Goal: Task Accomplishment & Management: Manage account settings

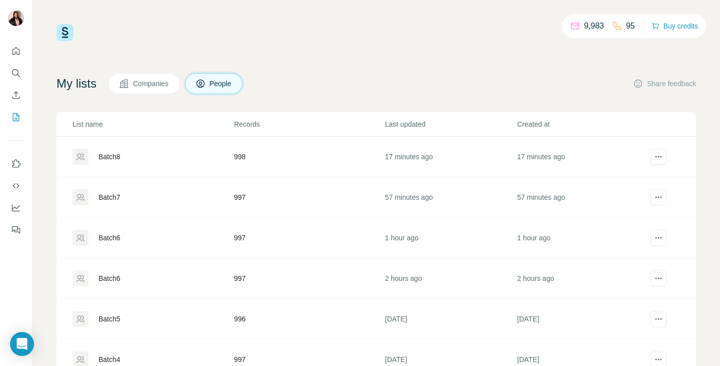
click at [104, 159] on div "Batch8" at bounding box center [110, 157] width 22 height 10
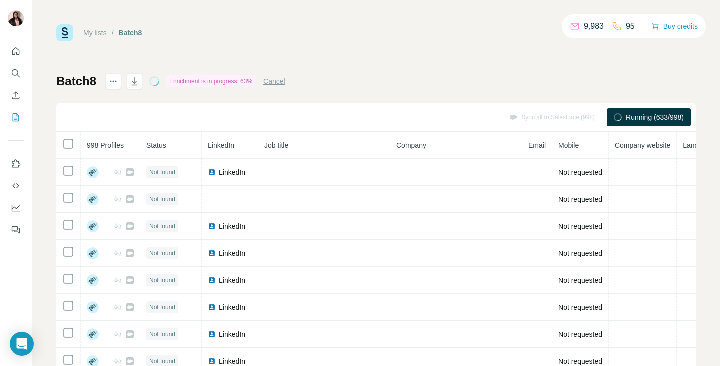
click at [402, 64] on div "My lists / Batch8 9,983 95 Buy credits Batch8 Enrichment is in progress: 63% Ca…" at bounding box center [377, 210] width 640 height 372
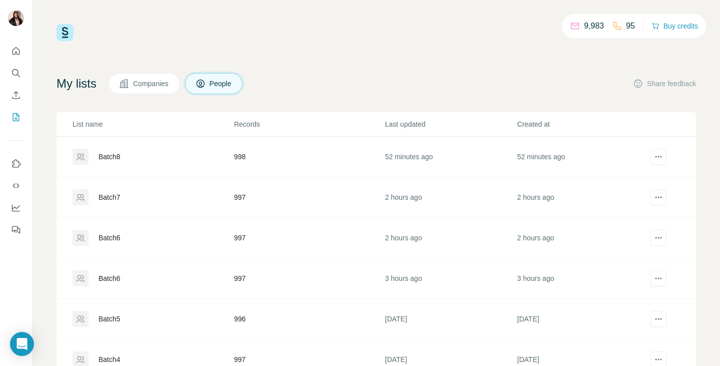
click at [129, 138] on td "Batch8" at bounding box center [145, 157] width 177 height 41
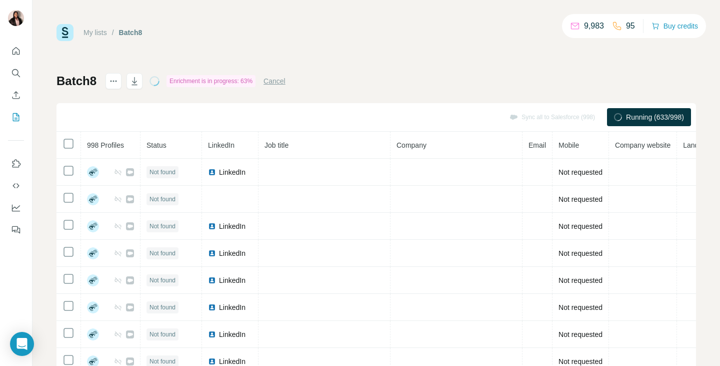
click at [285, 82] on button "Cancel" at bounding box center [275, 81] width 22 height 10
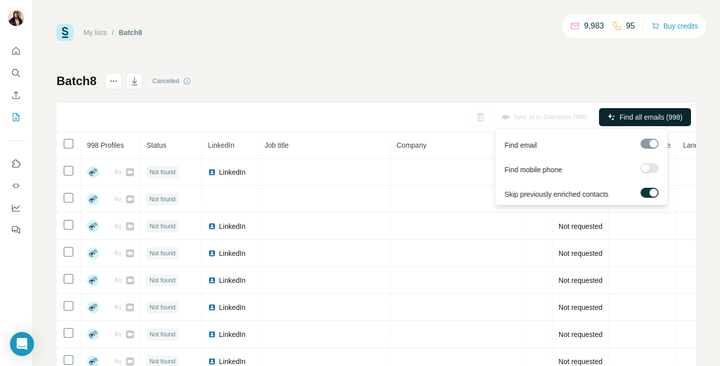
click at [652, 114] on span "Find all emails (998)" at bounding box center [651, 117] width 63 height 10
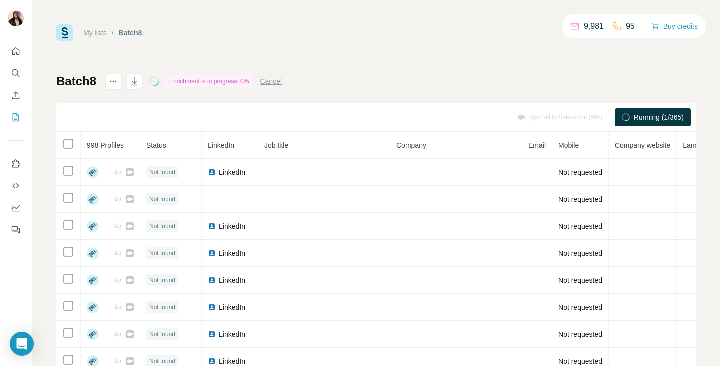
click at [441, 39] on div "My lists / Batch8 9,981 95 Buy credits" at bounding box center [377, 32] width 640 height 17
